Goal: Task Accomplishment & Management: Use online tool/utility

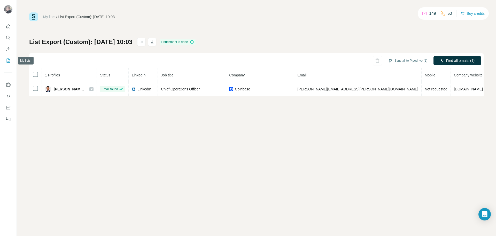
drag, startPoint x: 7, startPoint y: 62, endPoint x: 98, endPoint y: 13, distance: 102.6
click at [98, 13] on div "My lists / List Export (Custom): 19/08/2025 10:03" at bounding box center [72, 16] width 86 height 9
drag, startPoint x: 7, startPoint y: 28, endPoint x: 241, endPoint y: 16, distance: 234.3
click at [241, 16] on div "My lists / List Export (Custom): 19/08/2025 10:03 149 50 Buy credits" at bounding box center [256, 16] width 455 height 9
drag, startPoint x: 54, startPoint y: 89, endPoint x: 128, endPoint y: 67, distance: 77.2
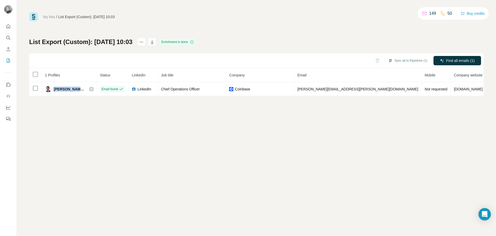
click at [78, 89] on div "Jeffrey Baron, JP" at bounding box center [64, 89] width 39 height 6
copy span "Jeffrey Baron"
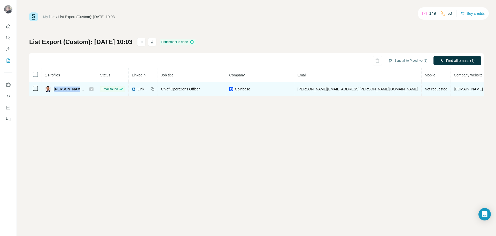
click at [66, 89] on span "Jeffrey Baron, JP" at bounding box center [69, 88] width 31 height 5
click at [154, 88] on icon at bounding box center [152, 89] width 4 height 4
drag, startPoint x: 78, startPoint y: 89, endPoint x: 55, endPoint y: 89, distance: 22.8
click at [55, 89] on span "Jeffrey Baron, JP" at bounding box center [69, 88] width 31 height 5
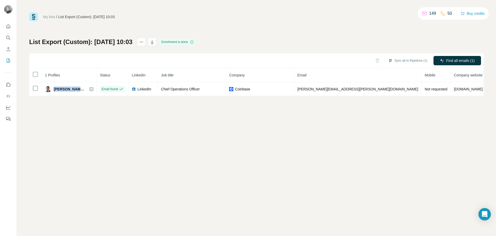
copy span "Jeffrey Baron"
click at [9, 61] on icon "My lists" at bounding box center [8, 60] width 5 height 5
click at [10, 61] on icon "My lists" at bounding box center [8, 60] width 5 height 5
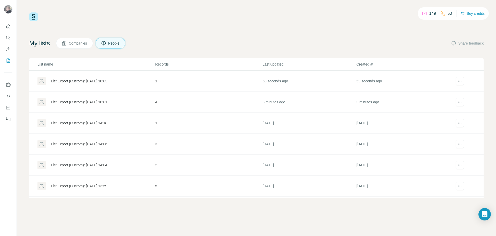
click at [107, 102] on div "List Export (Custom): 19/08/2025 10:01" at bounding box center [79, 101] width 56 height 5
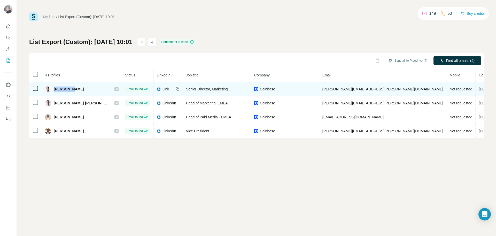
drag, startPoint x: 54, startPoint y: 89, endPoint x: 74, endPoint y: 88, distance: 19.9
click at [74, 88] on div "Adam Weigand" at bounding box center [64, 89] width 39 height 6
copy span "Adam Weig"
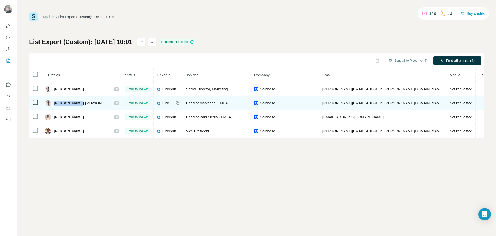
drag, startPoint x: 54, startPoint y: 102, endPoint x: 75, endPoint y: 101, distance: 21.0
click at [75, 101] on span "Fraser Stapleton" at bounding box center [82, 102] width 56 height 5
copy span "Fraser Stapl"
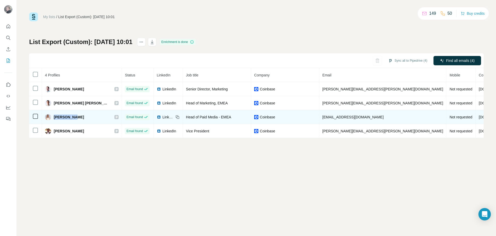
drag, startPoint x: 53, startPoint y: 117, endPoint x: 75, endPoint y: 117, distance: 21.7
click at [75, 117] on div "Imane Benhima" at bounding box center [64, 117] width 39 height 6
copy span "Imane Benh"
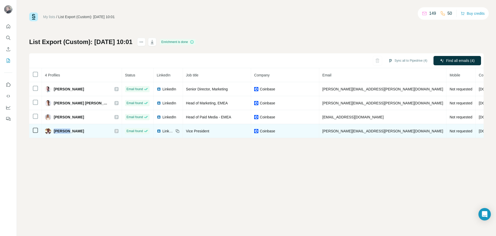
drag, startPoint x: 54, startPoint y: 130, endPoint x: 69, endPoint y: 130, distance: 14.2
click at [68, 130] on div "John K." at bounding box center [82, 131] width 74 height 6
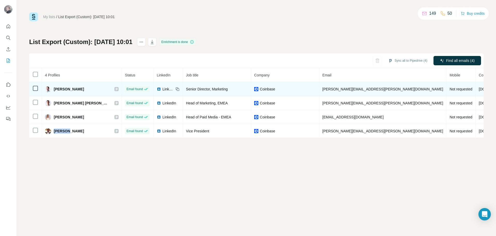
copy span "John K."
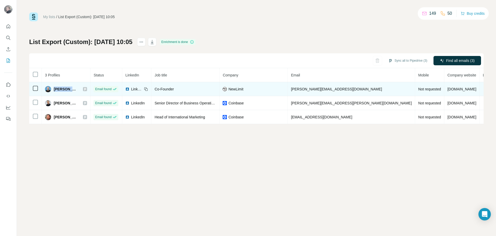
drag, startPoint x: 54, startPoint y: 88, endPoint x: 78, endPoint y: 89, distance: 24.3
click at [78, 89] on div "[PERSON_NAME]" at bounding box center [61, 89] width 33 height 6
copy span "[PERSON_NAME]"
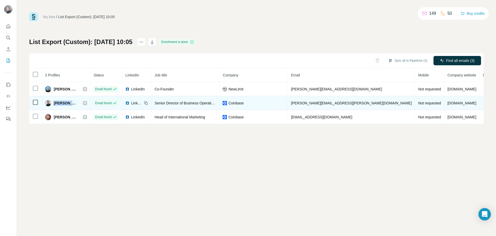
drag, startPoint x: 55, startPoint y: 103, endPoint x: 78, endPoint y: 102, distance: 22.8
click at [78, 103] on span "[PERSON_NAME]" at bounding box center [66, 102] width 24 height 5
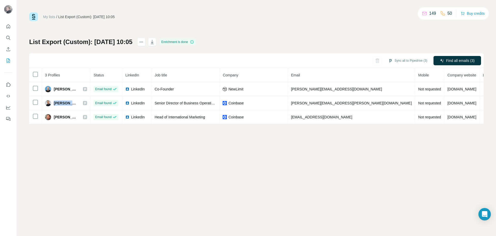
copy span "[PERSON_NAME]"
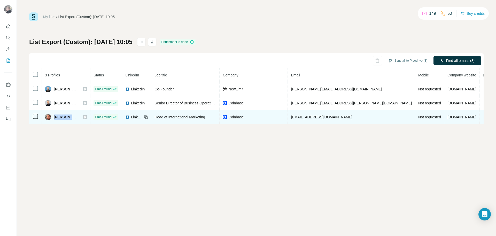
drag, startPoint x: 54, startPoint y: 115, endPoint x: 77, endPoint y: 113, distance: 22.9
click at [77, 113] on td "[PERSON_NAME]" at bounding box center [66, 117] width 49 height 14
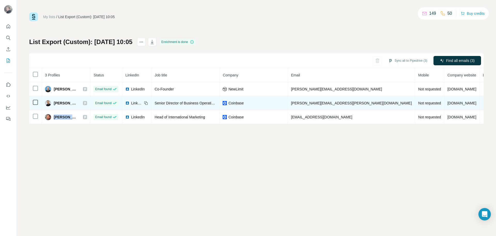
copy span "[PERSON_NAME] [PERSON_NAME]"
